Goal: Task Accomplishment & Management: Complete application form

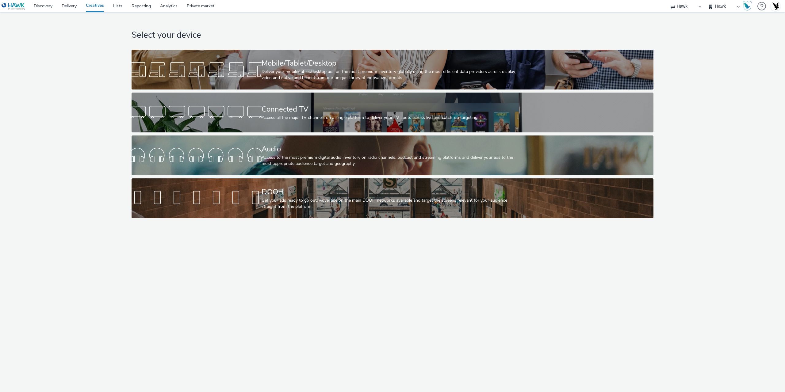
select select "11a7df10-284f-415c-b52a-427acf4c31ae"
click at [66, 7] on link "Delivery" at bounding box center [69, 6] width 24 height 12
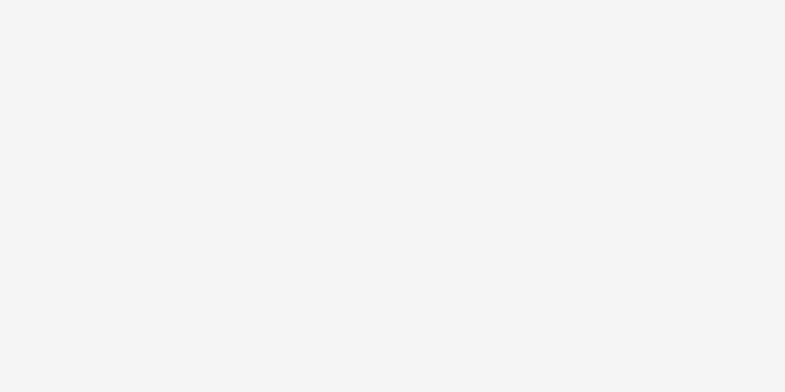
select select "11a7df10-284f-415c-b52a-427acf4c31ae"
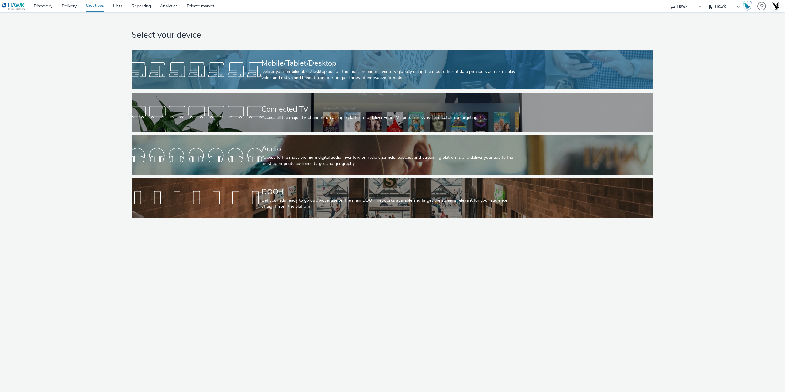
click at [246, 69] on div at bounding box center [197, 70] width 130 height 20
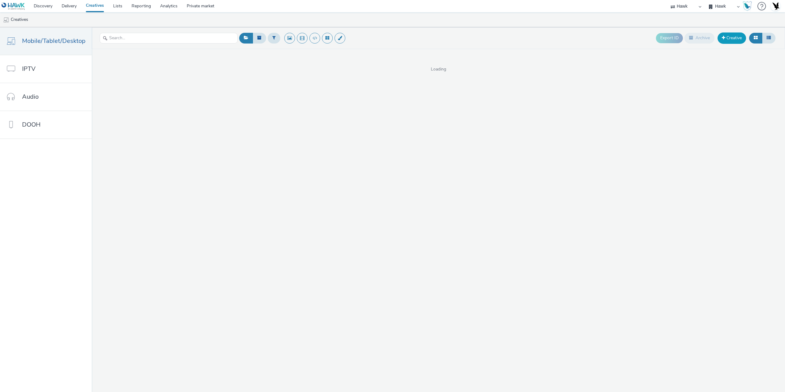
click at [731, 40] on link "Creative" at bounding box center [731, 38] width 29 height 11
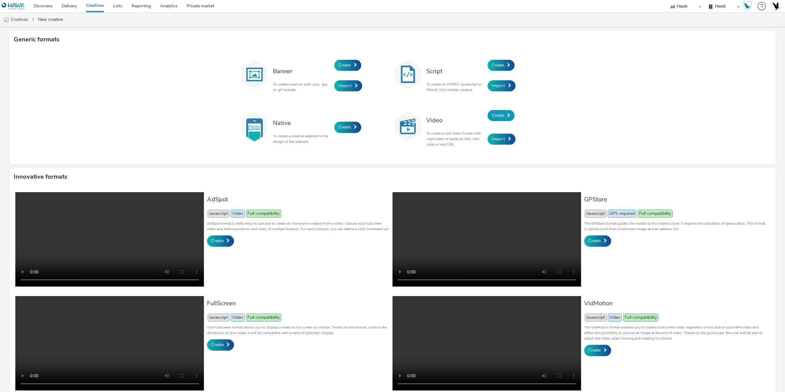
click at [496, 116] on span "Create" at bounding box center [498, 116] width 12 height 6
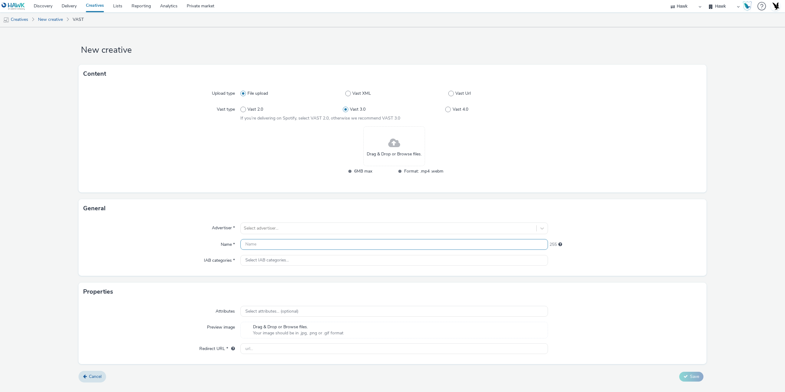
click at [259, 249] on input "text" at bounding box center [394, 244] width 308 height 11
paste input "GBR_Frasers_DisplayAndDOOH_Hawk_Video_NonExp_300x250_10"_Pre-Roll_20210527"
type input "GBR_Frasers_DisplayAndDOOH_Hawk_Video_NonExp_300x250_10"_Pre-Roll_20210527"
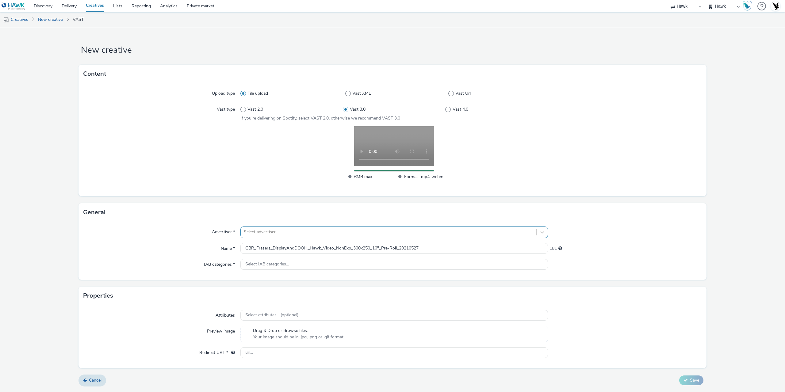
click at [275, 232] on div at bounding box center [388, 231] width 289 height 7
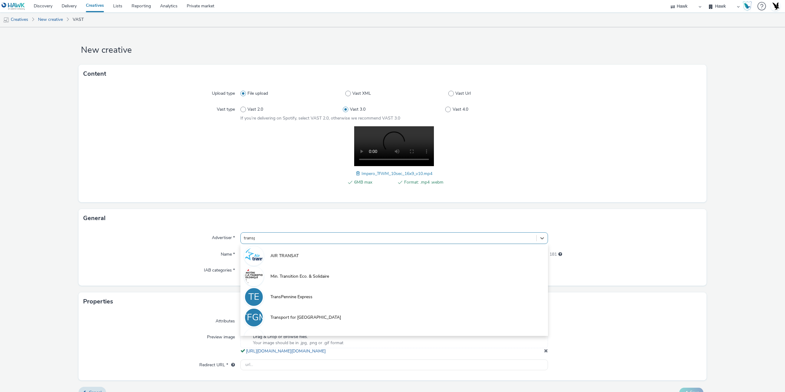
type input "transport"
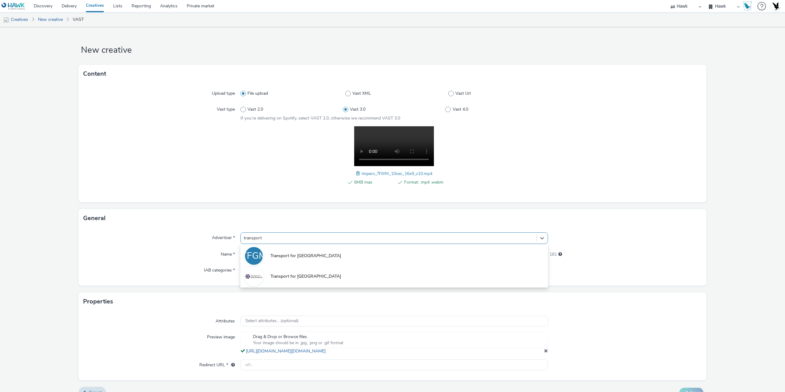
drag, startPoint x: 307, startPoint y: 274, endPoint x: 231, endPoint y: 266, distance: 75.6
click at [305, 274] on span "Transport for [GEOGRAPHIC_DATA]" at bounding box center [305, 276] width 71 height 6
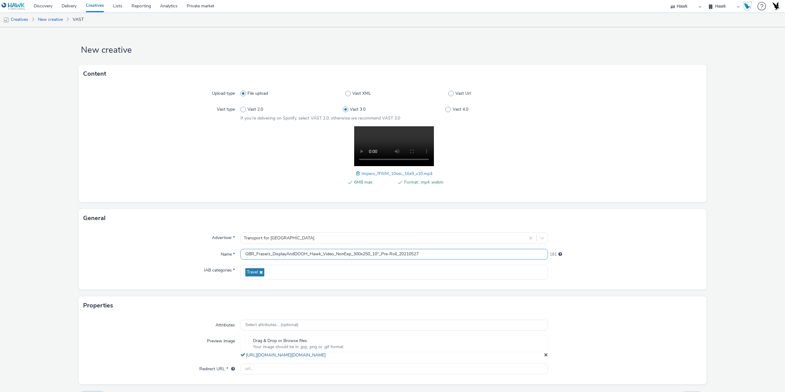
drag, startPoint x: 255, startPoint y: 256, endPoint x: 306, endPoint y: 256, distance: 51.2
click at [306, 256] on input "GBR_Frasers_DisplayAndDOOH_Hawk_Video_NonExp_300x250_10"_Pre-Roll_20210527" at bounding box center [394, 254] width 308 height 11
paste input "TransportforWestMidlands_RewardedVideo"
click at [377, 254] on input "GBR_TransportforWestMidlands_RewardedVideo_Hawk_Video_NonExp_300x250_10"_Pre-Ro…" at bounding box center [394, 254] width 308 height 11
click at [393, 253] on input "GBR_TransportforWestMidlands_RewardedVideo_Hawk_Video_NonExp_300x250_10"_Pre-Ro…" at bounding box center [394, 254] width 308 height 11
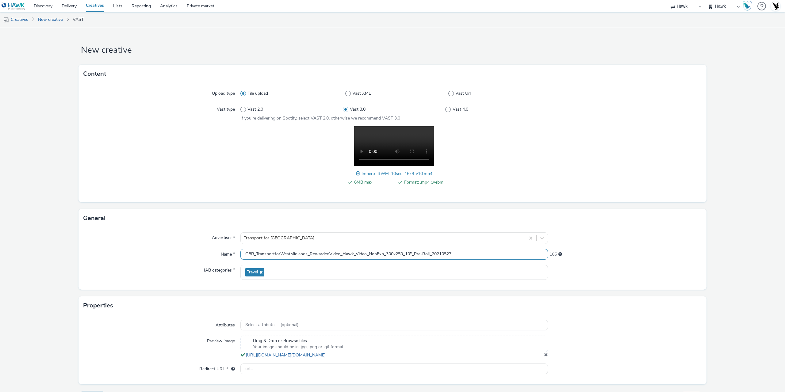
click at [393, 255] on input "GBR_TransportforWestMidlands_RewardedVideo_Hawk_Video_NonExp_300x250_10"_Pre-Ro…" at bounding box center [394, 254] width 308 height 11
click at [412, 256] on input "GBR_TransportforWestMidlands_RewardedVideo_Hawk_Video_NonExp_1280x720_10"_Pre-R…" at bounding box center [394, 254] width 308 height 11
click at [432, 254] on input "GBR_TransportforWestMidlands_RewardedVideo_Hawk_Video_NonExp_1280x720_10"_Pre-R…" at bounding box center [394, 254] width 308 height 11
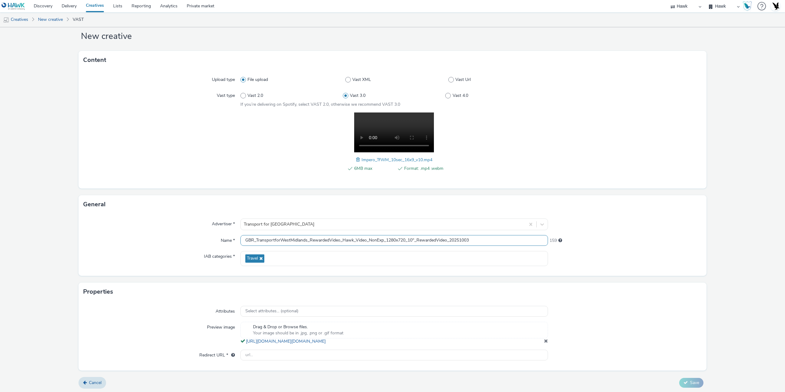
scroll to position [21, 0]
type input "GBR_TransportforWestMidlands_RewardedVideo_Hawk_Video_NonExp_1280x720_10"_Rewar…"
drag, startPoint x: 334, startPoint y: 351, endPoint x: 340, endPoint y: 352, distance: 6.3
click at [336, 351] on input "text" at bounding box center [394, 354] width 308 height 11
paste input "[URL][DOMAIN_NAME]"
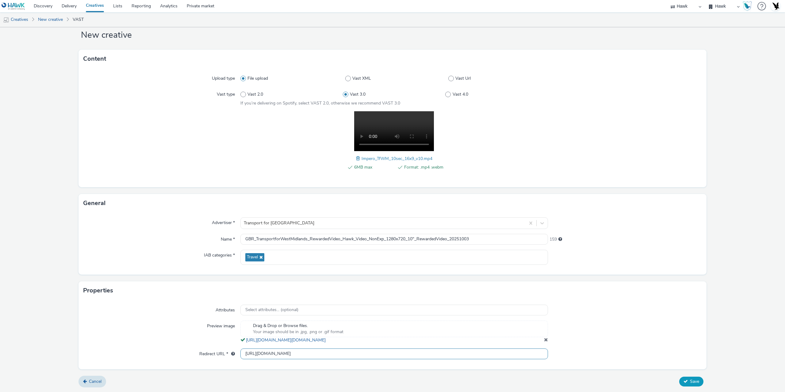
type input "[URL][DOMAIN_NAME]"
click at [690, 381] on span "Save" at bounding box center [694, 382] width 9 height 6
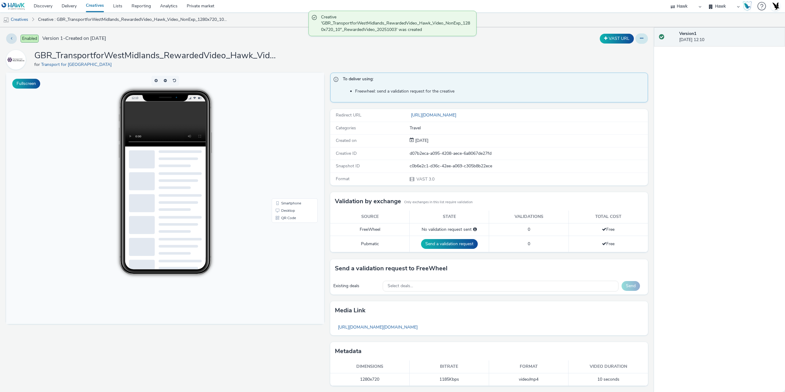
click at [640, 39] on icon at bounding box center [641, 38] width 3 height 4
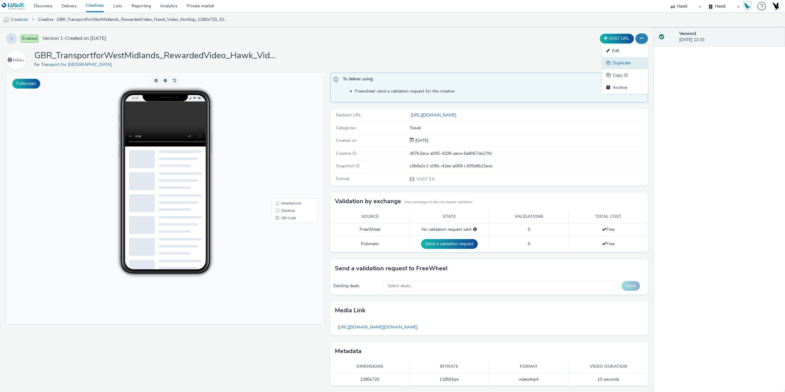
click at [625, 63] on link "Duplicate" at bounding box center [625, 63] width 46 height 12
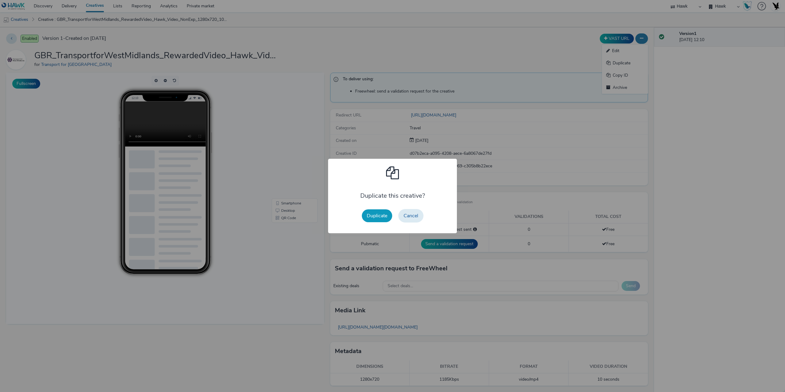
click at [377, 215] on button "Duplicate" at bounding box center [377, 215] width 30 height 13
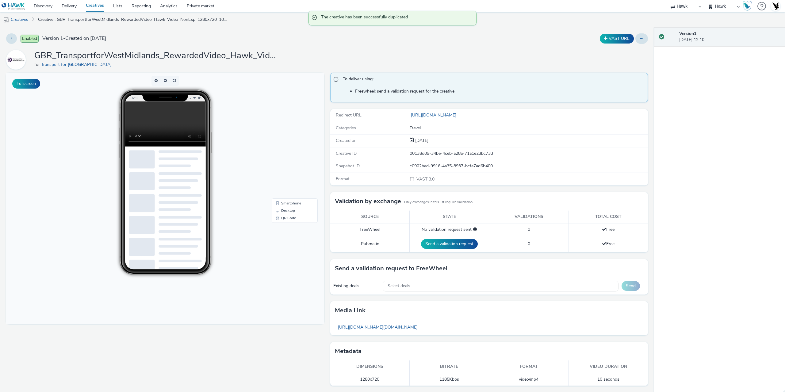
click at [643, 36] on div at bounding box center [641, 38] width 13 height 10
click at [640, 39] on icon at bounding box center [641, 38] width 3 height 4
click at [628, 50] on link "Edit" at bounding box center [625, 51] width 46 height 12
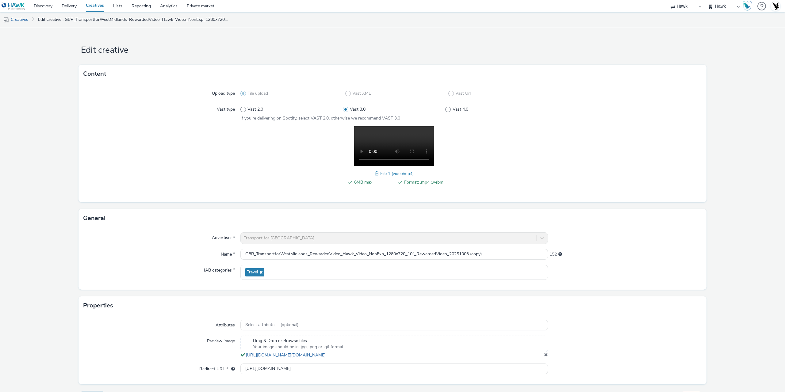
click at [375, 174] on span at bounding box center [378, 173] width 6 height 7
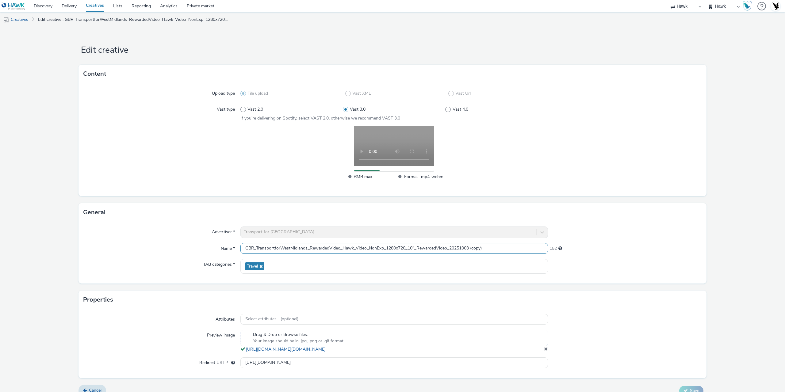
drag, startPoint x: 469, startPoint y: 248, endPoint x: 517, endPoint y: 252, distance: 47.7
click at [516, 252] on input "GBR_TransportforWestMidlands_RewardedVideo_Hawk_Video_NonExp_1280x720_10"_Rewar…" at bounding box center [394, 248] width 308 height 11
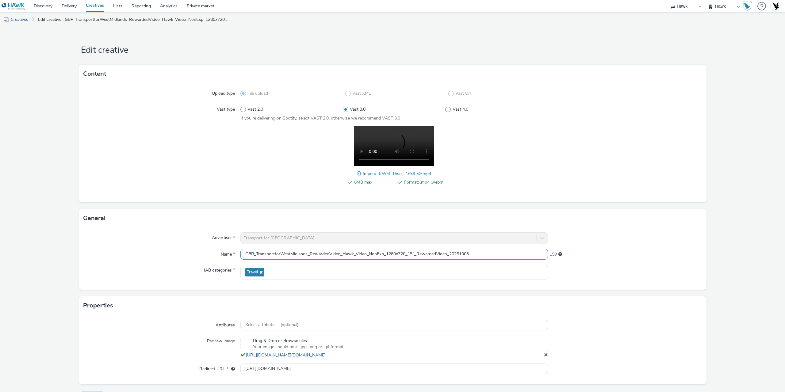
type input "GBR_TransportforWestMidlands_RewardedVideo_Hawk_Video_NonExp_1280x720_15"_Rewar…"
click at [666, 203] on div "Content Upload type File upload Vast XML Vast Url Vast type Vast 2.0 Vast 3.0 V…" at bounding box center [392, 137] width 628 height 144
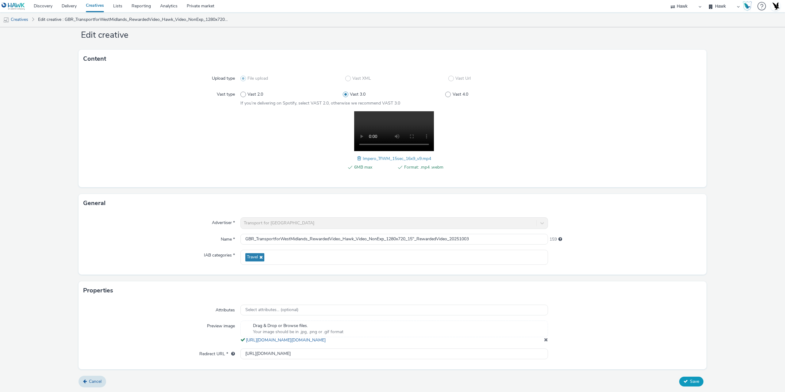
click at [690, 382] on span "Save" at bounding box center [694, 382] width 9 height 6
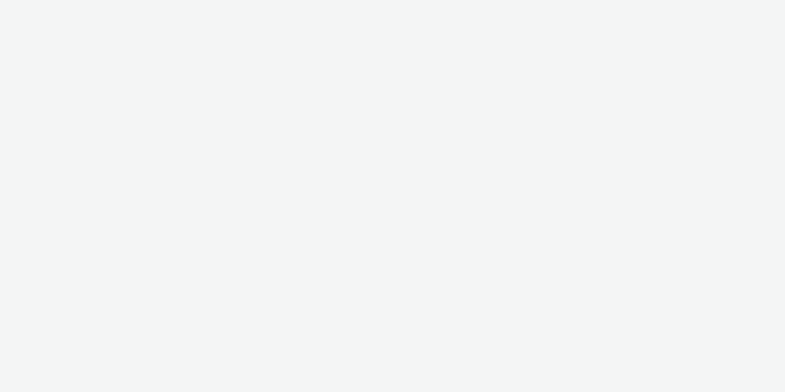
select select "11a7df10-284f-415c-b52a-427acf4c31ae"
